Goal: Download file/media

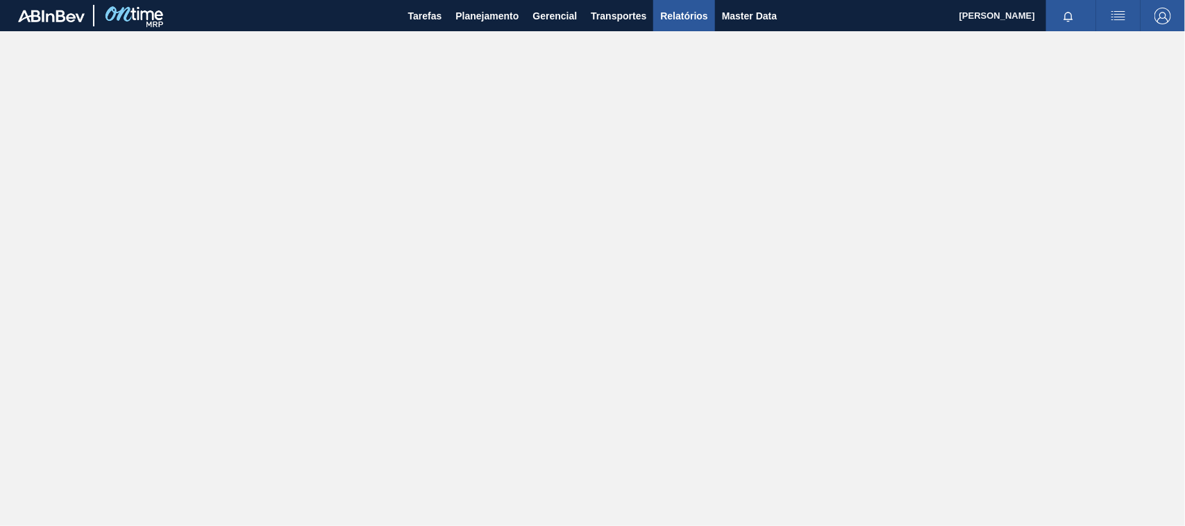
click at [669, 6] on button "Relatórios" at bounding box center [683, 15] width 61 height 31
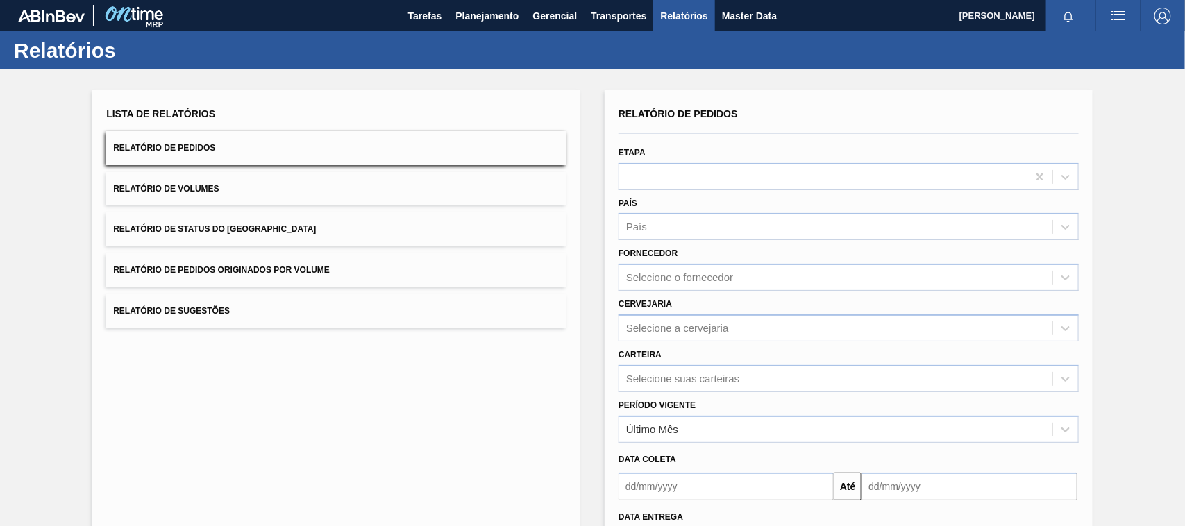
click at [278, 267] on span "Relatório de Pedidos Originados por Volume" at bounding box center [221, 270] width 217 height 10
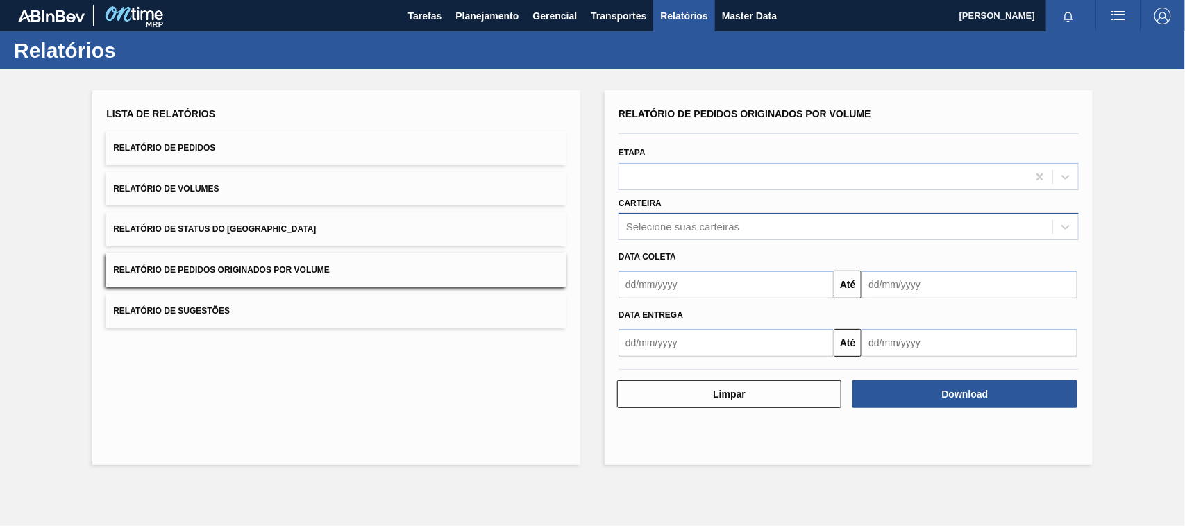
click at [654, 226] on div "Selecione suas carteiras" at bounding box center [682, 227] width 113 height 12
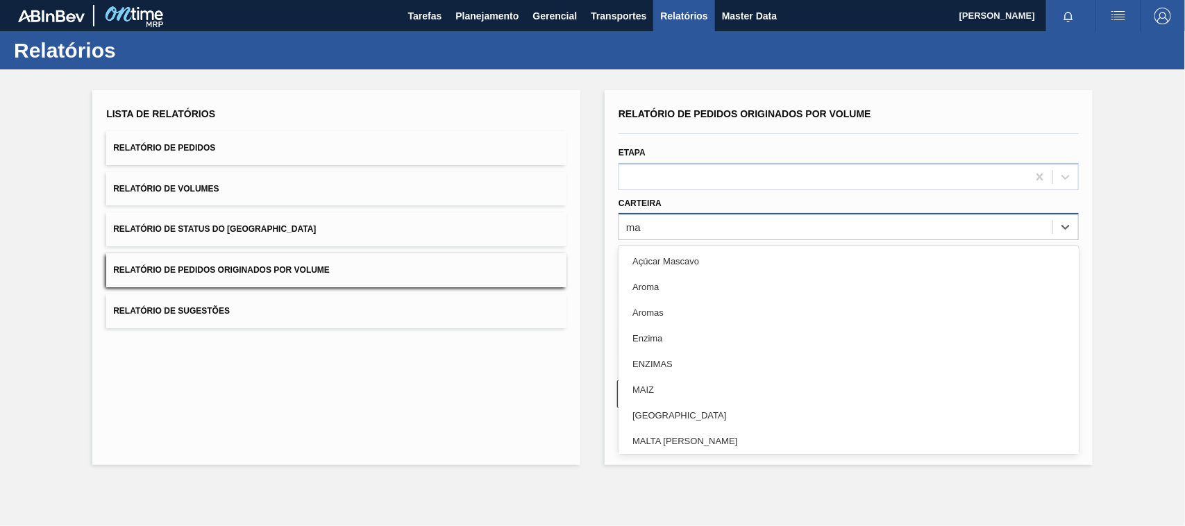
type input "mal"
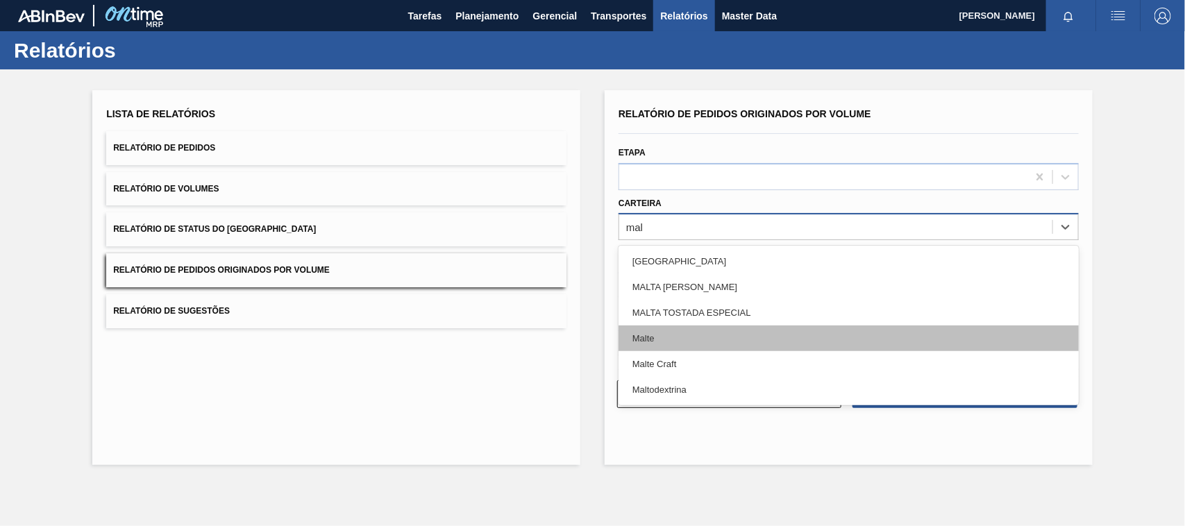
click at [658, 341] on div "Malte" at bounding box center [849, 339] width 460 height 26
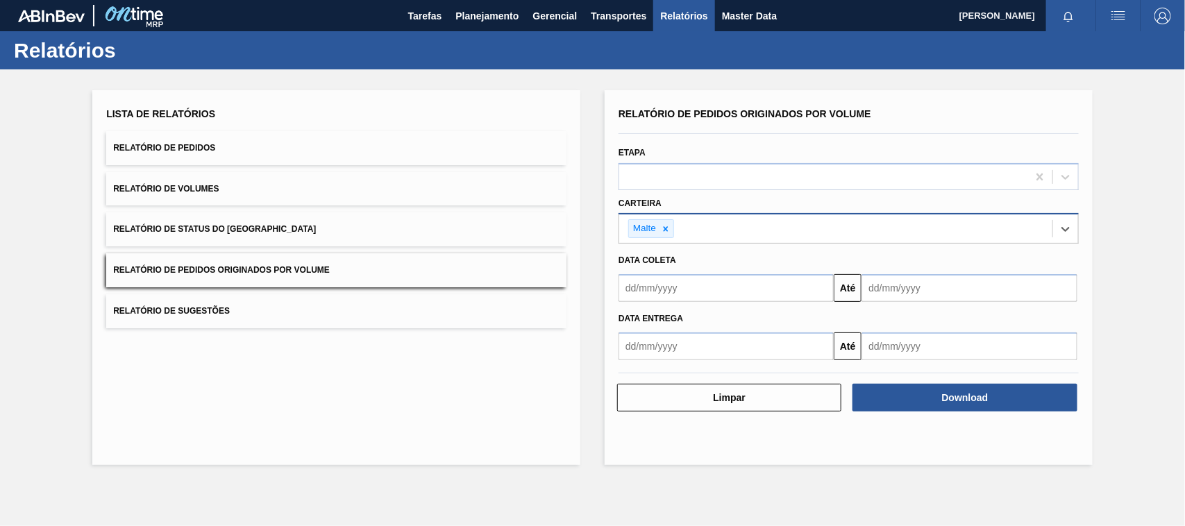
click at [667, 296] on input "text" at bounding box center [726, 288] width 215 height 28
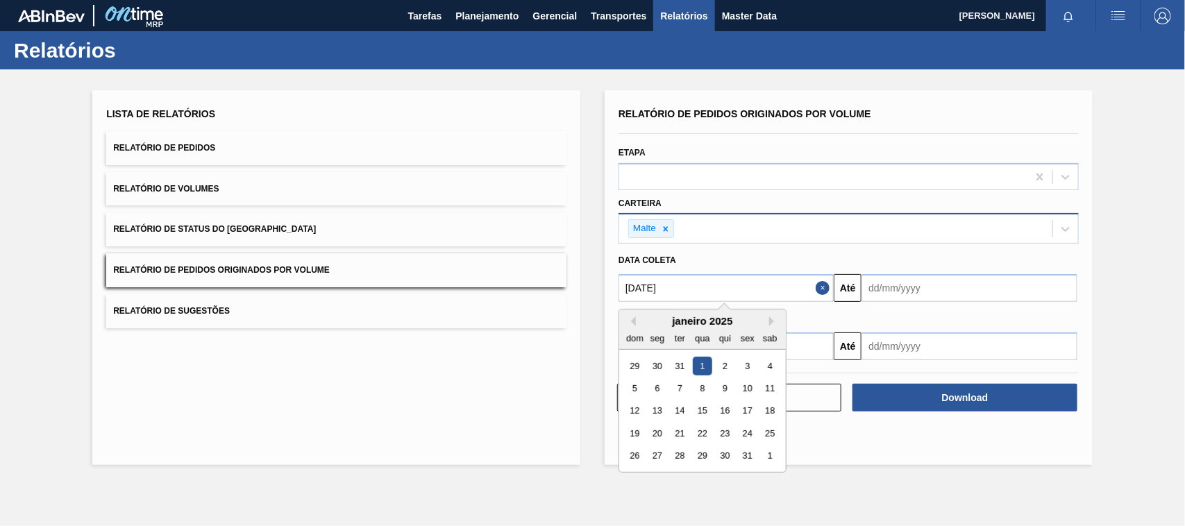
type input "[DATE]"
click at [699, 363] on div "1" at bounding box center [702, 366] width 19 height 19
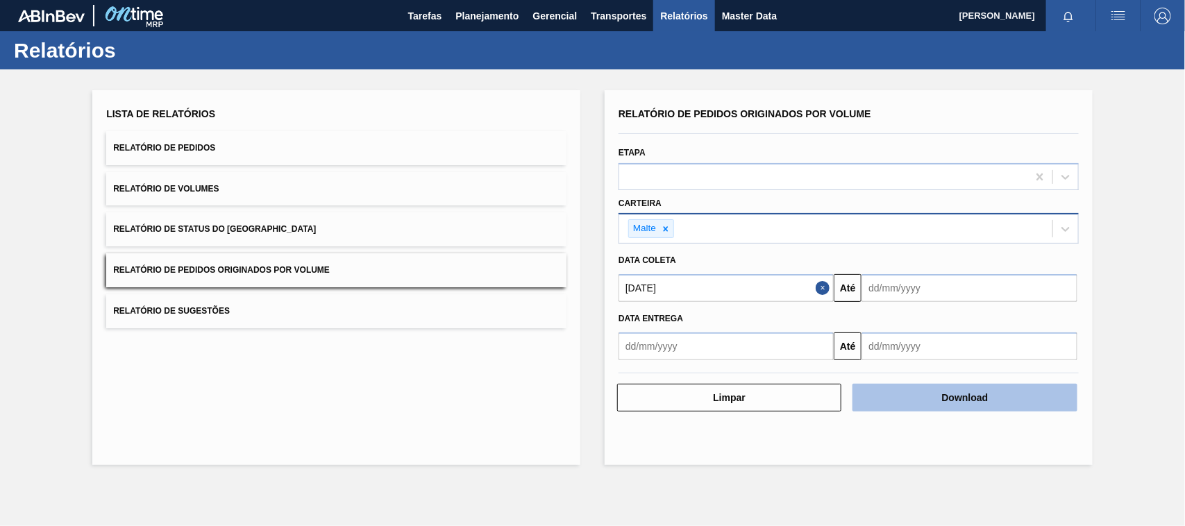
click at [939, 386] on button "Download" at bounding box center [965, 398] width 224 height 28
